Goal: Information Seeking & Learning: Learn about a topic

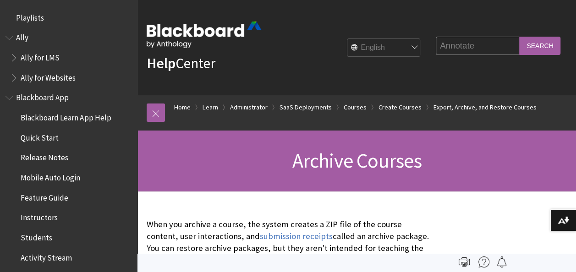
scroll to position [1175, 0]
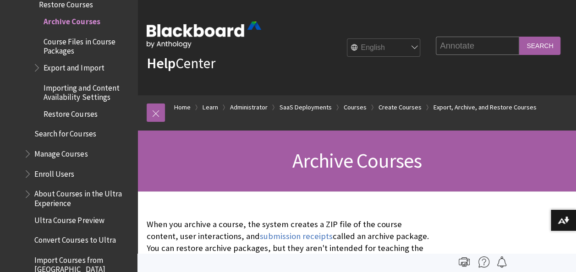
type input "Annotate"
click at [519, 37] on input "Search" at bounding box center [539, 46] width 41 height 18
click at [557, 38] on input "Search" at bounding box center [539, 46] width 41 height 18
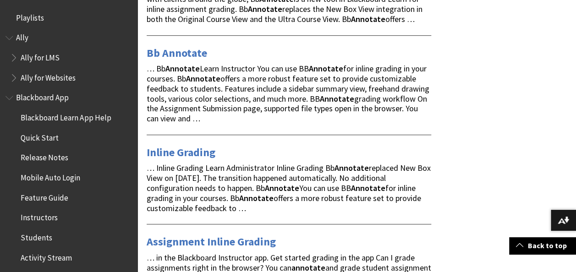
scroll to position [92, 0]
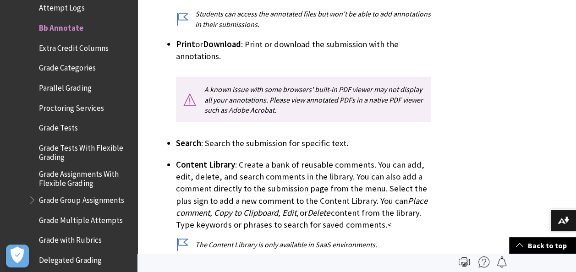
scroll to position [1375, 0]
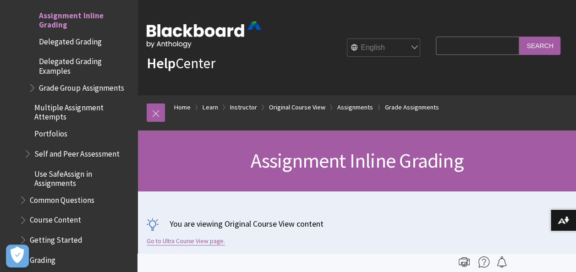
click at [199, 240] on link "Go to Ultra Course View page." at bounding box center [186, 241] width 78 height 8
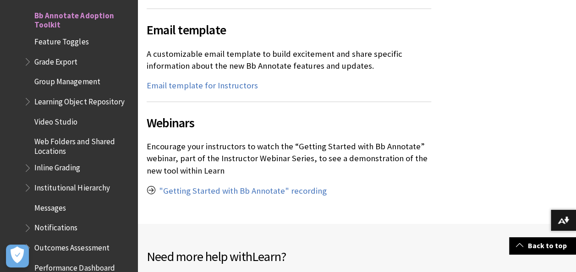
scroll to position [1146, 0]
